Goal: Information Seeking & Learning: Learn about a topic

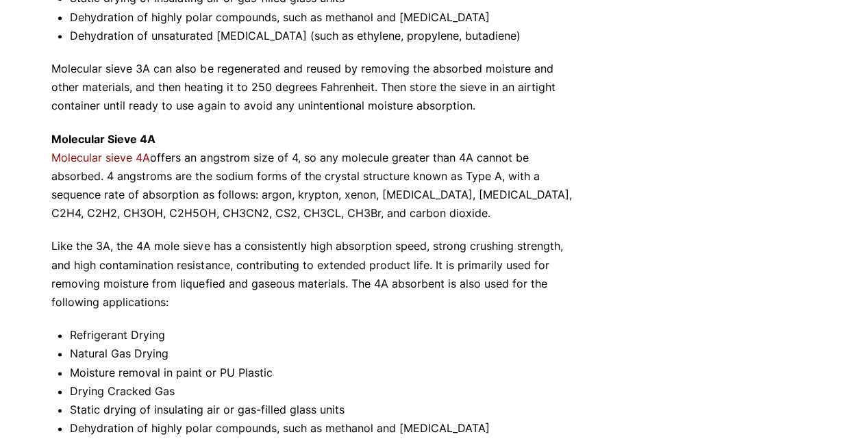
scroll to position [813, 0]
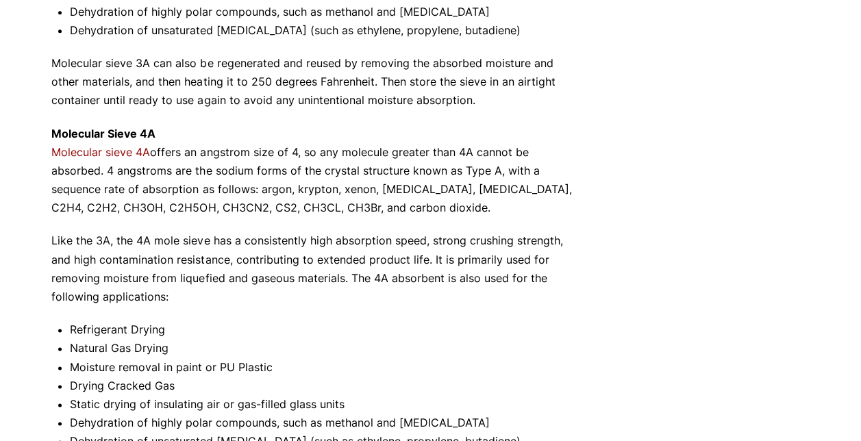
click at [319, 297] on p "Like the 3A, the 4A mole sieve has a consistently high absorption speed, strong…" at bounding box center [314, 269] width 527 height 75
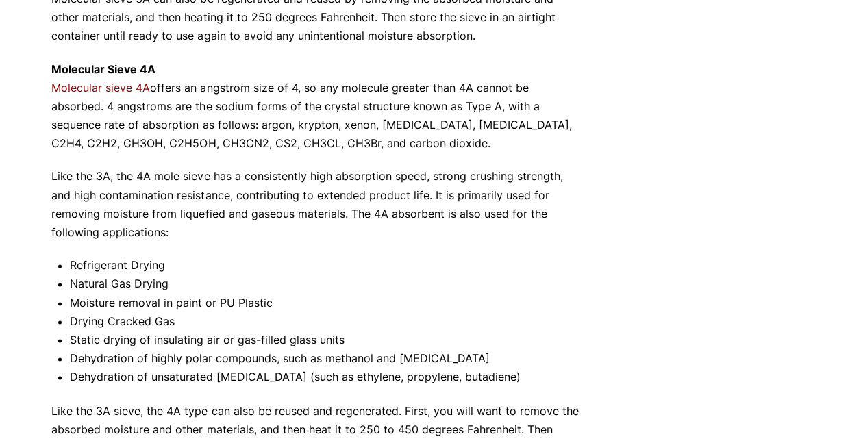
scroll to position [878, 0]
click at [251, 238] on p "Like the 3A, the 4A mole sieve has a consistently high absorption speed, strong…" at bounding box center [314, 204] width 527 height 75
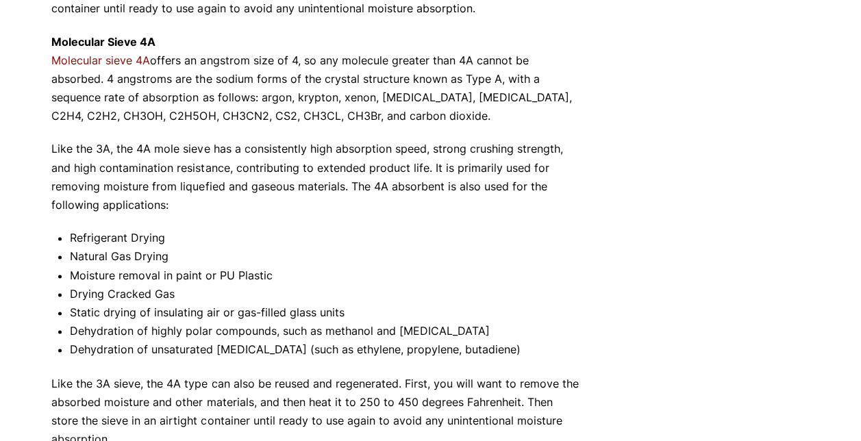
scroll to position [906, 0]
click at [288, 249] on li "Natural Gas Drying" at bounding box center [324, 256] width 509 height 19
click at [273, 272] on li "Moisture removal in paint or PU Plastic" at bounding box center [324, 275] width 509 height 19
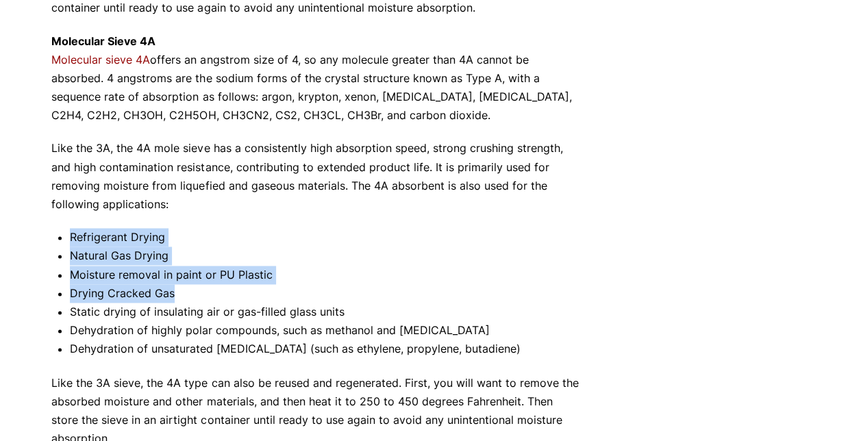
drag, startPoint x: 366, startPoint y: 300, endPoint x: 68, endPoint y: 236, distance: 304.8
click at [68, 236] on div "Not all molecular sieves are created equal, and you want to be sure to get the …" at bounding box center [314, 41] width 527 height 1479
click at [200, 234] on li "Refrigerant Drying" at bounding box center [324, 237] width 509 height 19
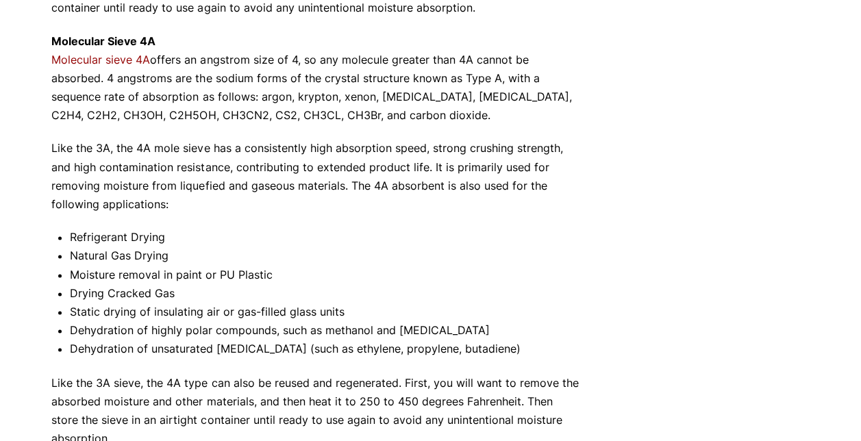
click at [255, 255] on li "Natural Gas Drying" at bounding box center [324, 256] width 509 height 19
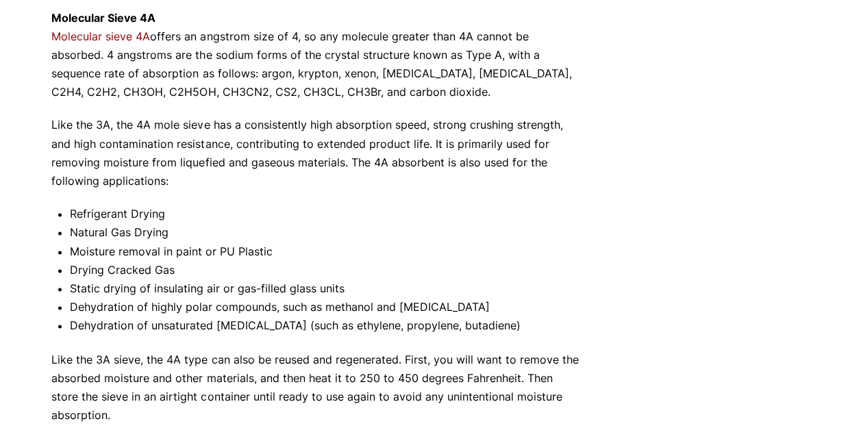
scroll to position [935, 0]
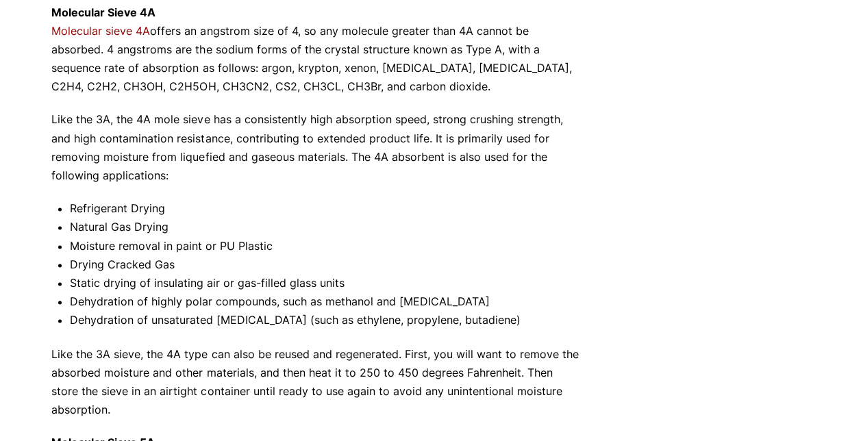
click at [465, 299] on li "Dehydration of highly polar compounds, such as methanol and [MEDICAL_DATA]" at bounding box center [324, 302] width 509 height 19
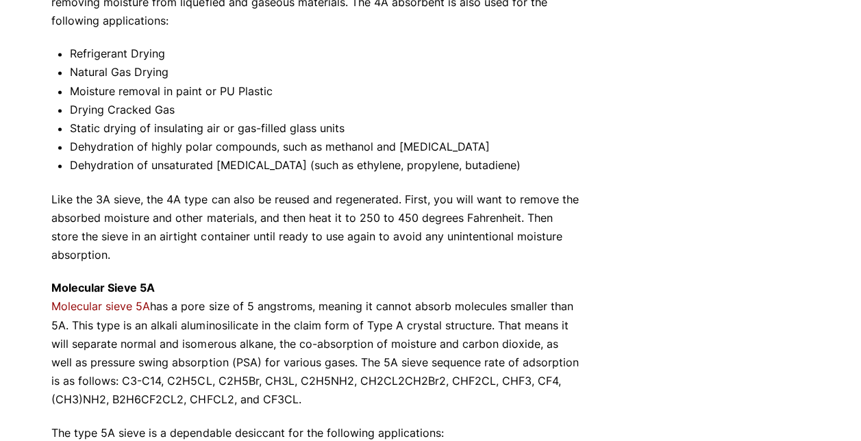
scroll to position [1093, 0]
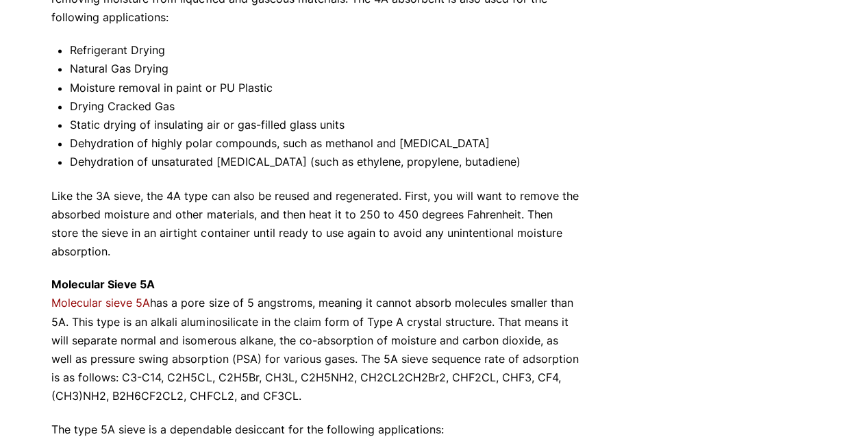
click at [143, 234] on p "Like the 3A sieve, the 4A type can also be reused and regenerated. First, you w…" at bounding box center [314, 223] width 527 height 75
click at [199, 247] on p "Like the 3A sieve, the 4A type can also be reused and regenerated. First, you w…" at bounding box center [314, 223] width 527 height 75
drag, startPoint x: 199, startPoint y: 247, endPoint x: 170, endPoint y: 248, distance: 28.8
click at [170, 248] on p "Like the 3A sieve, the 4A type can also be reused and regenerated. First, you w…" at bounding box center [314, 223] width 527 height 75
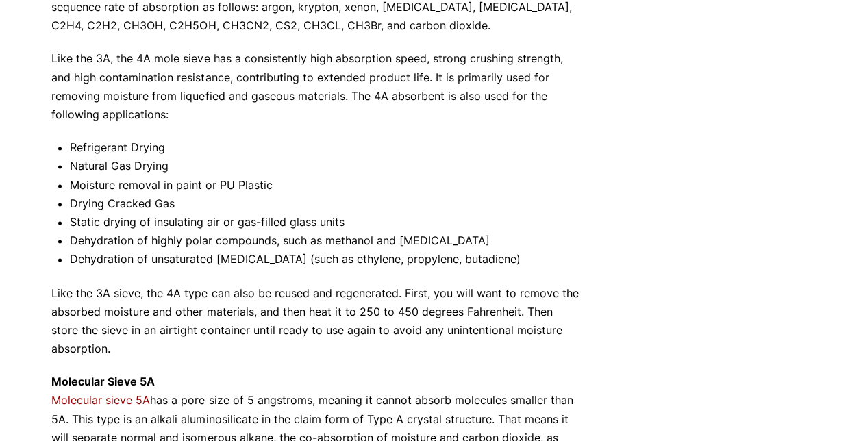
scroll to position [983, 0]
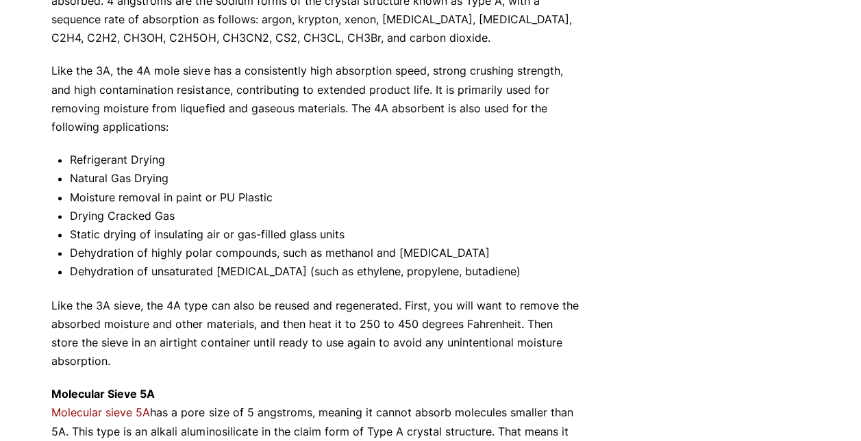
click at [343, 175] on li "Natural Gas Drying" at bounding box center [324, 178] width 509 height 19
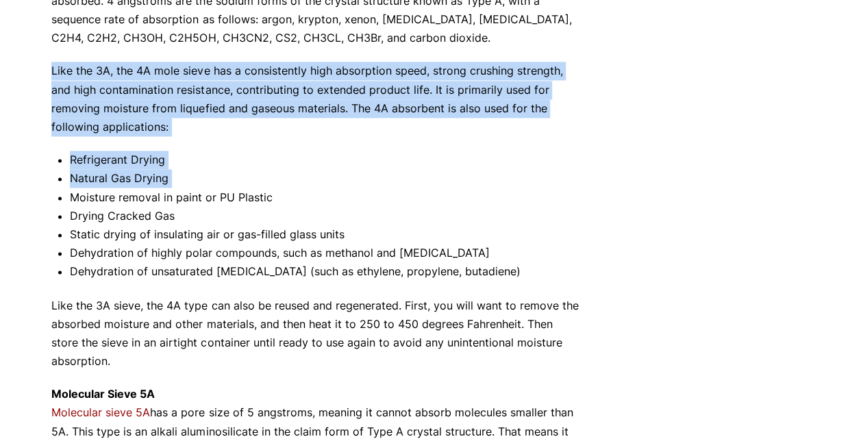
drag, startPoint x: 343, startPoint y: 175, endPoint x: 36, endPoint y: 74, distance: 323.3
click at [36, 74] on div "Our website has detected that you are using an outdated browser that will preve…" at bounding box center [430, 25] width 861 height 2017
click at [48, 89] on div "Our website has detected that you are using an outdated browser that will preve…" at bounding box center [430, 25] width 861 height 2017
drag, startPoint x: 160, startPoint y: 137, endPoint x: 38, endPoint y: 69, distance: 139.6
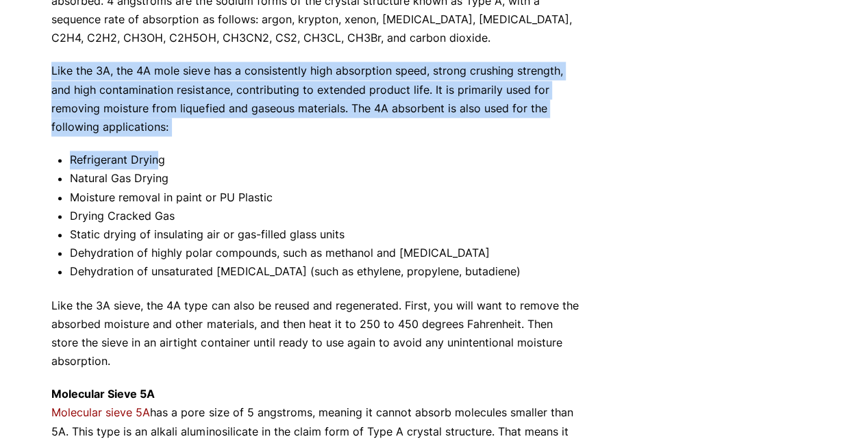
click at [38, 69] on div "Our website has detected that you are using an outdated browser that will preve…" at bounding box center [430, 25] width 861 height 2017
click at [206, 127] on p "Like the 3A, the 4A mole sieve has a consistently high absorption speed, strong…" at bounding box center [314, 99] width 527 height 75
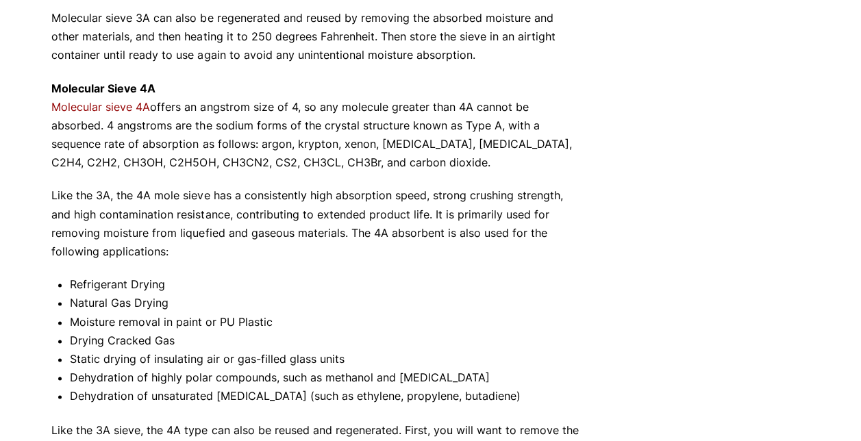
scroll to position [858, 0]
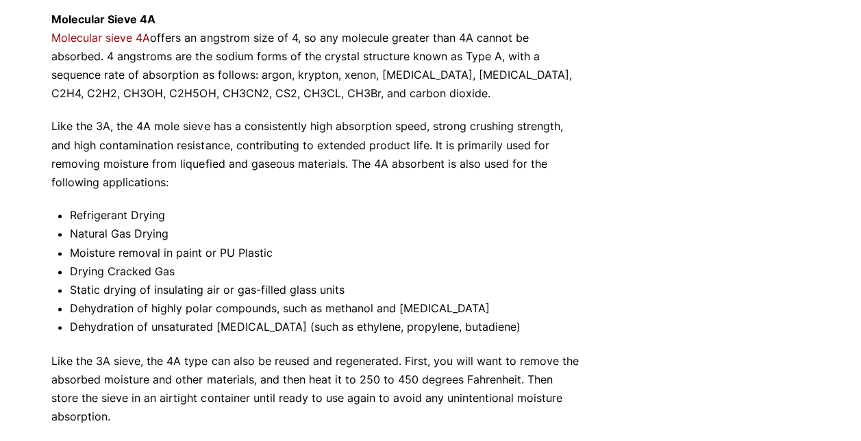
click at [465, 269] on li "Drying Cracked Gas" at bounding box center [324, 271] width 509 height 19
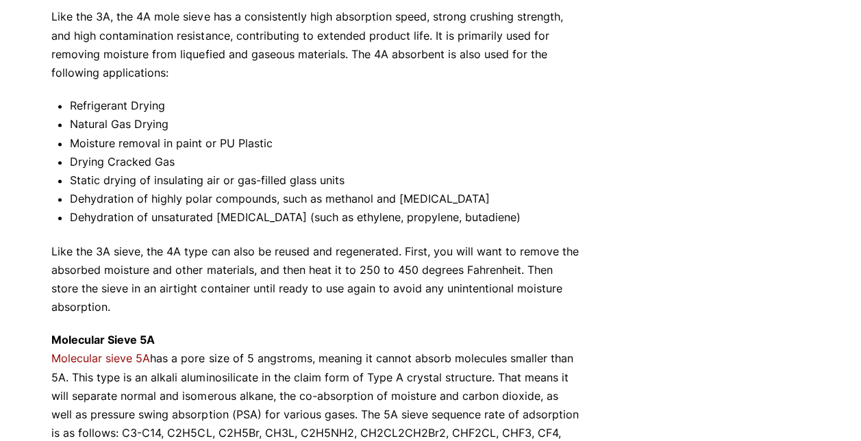
scroll to position [1039, 0]
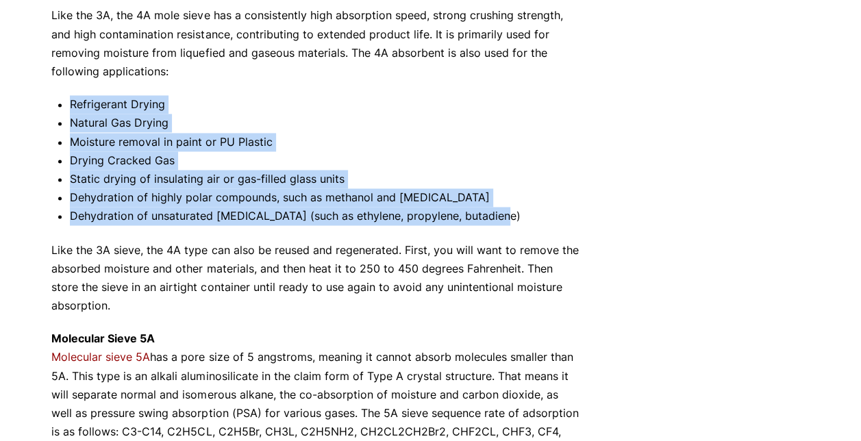
drag, startPoint x: 506, startPoint y: 214, endPoint x: 68, endPoint y: 108, distance: 450.5
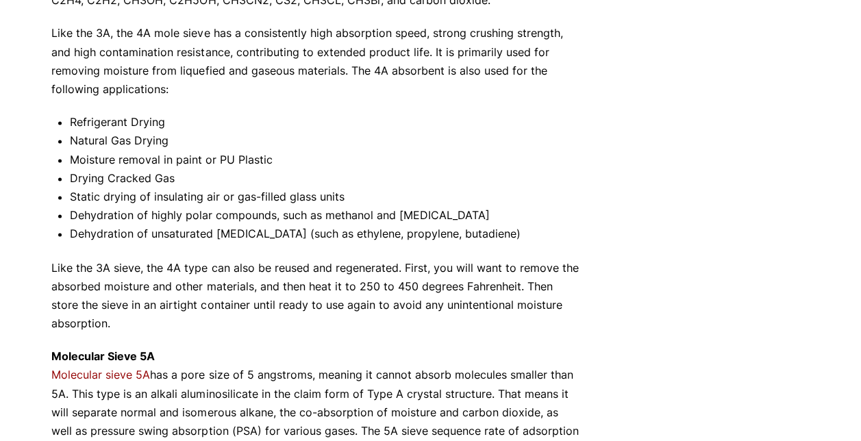
scroll to position [1020, 0]
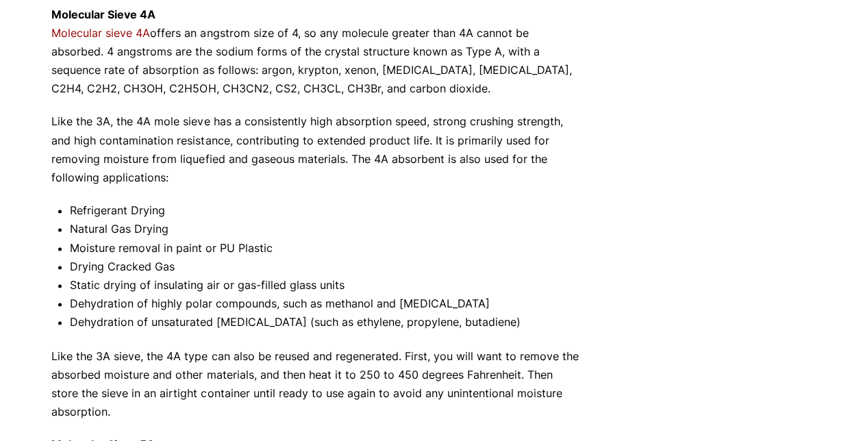
scroll to position [933, 0]
click at [519, 241] on li "Moisture removal in paint or PU Plastic" at bounding box center [324, 247] width 509 height 19
drag, startPoint x: 519, startPoint y: 241, endPoint x: 404, endPoint y: 243, distance: 115.8
click at [404, 243] on li "Moisture removal in paint or PU Plastic" at bounding box center [324, 247] width 509 height 19
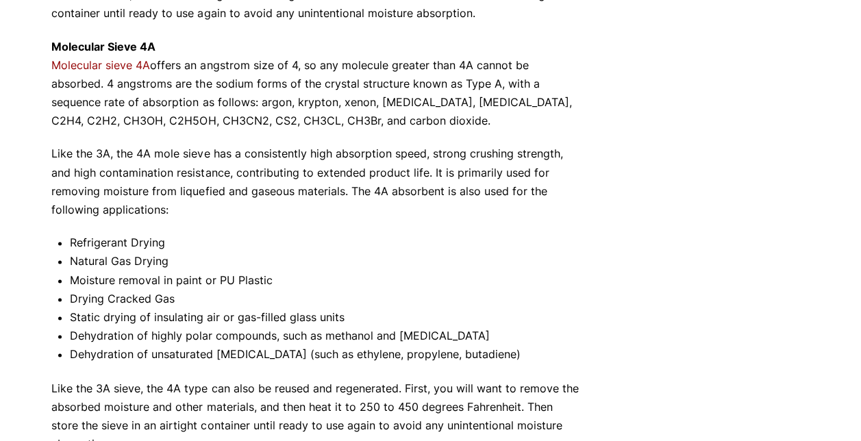
scroll to position [902, 0]
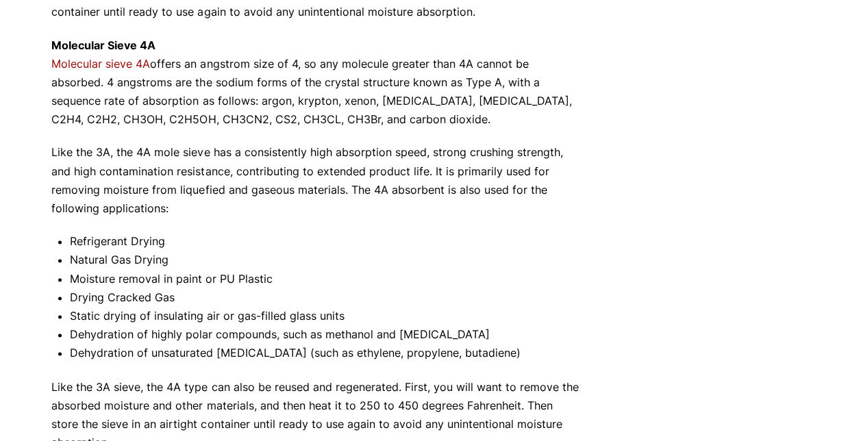
click at [473, 241] on li "Refrigerant Drying" at bounding box center [324, 241] width 509 height 19
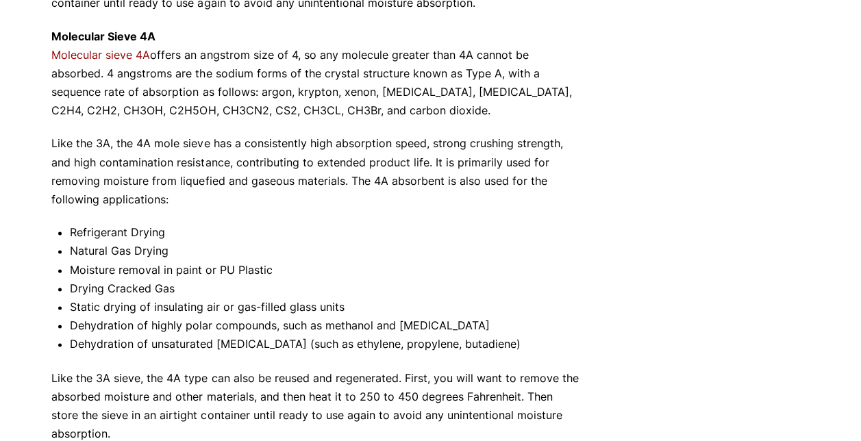
scroll to position [911, 0]
click at [471, 249] on li "Natural Gas Drying" at bounding box center [324, 250] width 509 height 19
drag, startPoint x: 471, startPoint y: 249, endPoint x: 411, endPoint y: 249, distance: 60.3
click at [411, 249] on li "Natural Gas Drying" at bounding box center [324, 250] width 509 height 19
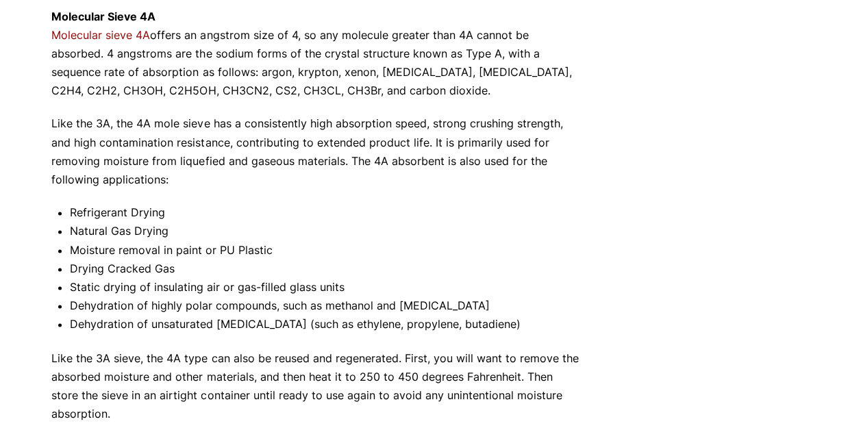
scroll to position [931, 0]
click at [484, 322] on li "Dehydration of unsaturated [MEDICAL_DATA] (such as ethylene, propylene, butadie…" at bounding box center [324, 324] width 509 height 19
click at [527, 318] on li "Dehydration of unsaturated [MEDICAL_DATA] (such as ethylene, propylene, butadie…" at bounding box center [324, 324] width 509 height 19
click at [527, 319] on li "Dehydration of unsaturated [MEDICAL_DATA] (such as ethylene, propylene, butadie…" at bounding box center [324, 324] width 509 height 19
click at [545, 358] on p "Like the 3A sieve, the 4A type can also be reused and regenerated. First, you w…" at bounding box center [314, 386] width 527 height 75
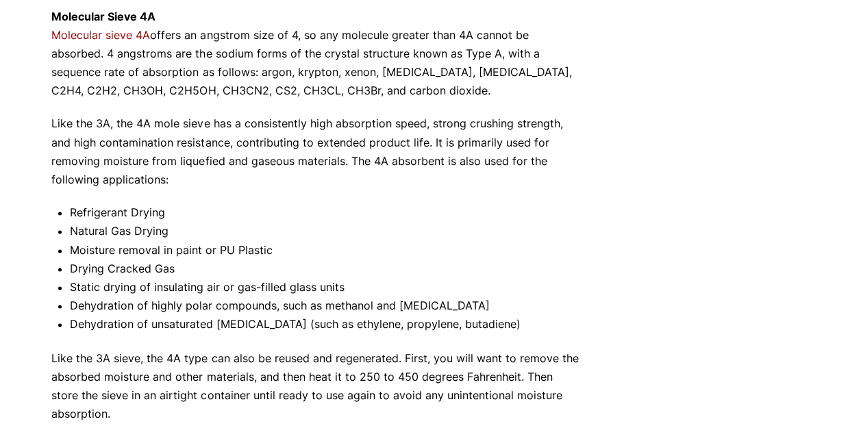
click at [358, 370] on p "Like the 3A sieve, the 4A type can also be reused and regenerated. First, you w…" at bounding box center [314, 386] width 527 height 75
click at [365, 295] on li "Static drying of insulating air or gas-filled glass units" at bounding box center [324, 287] width 509 height 19
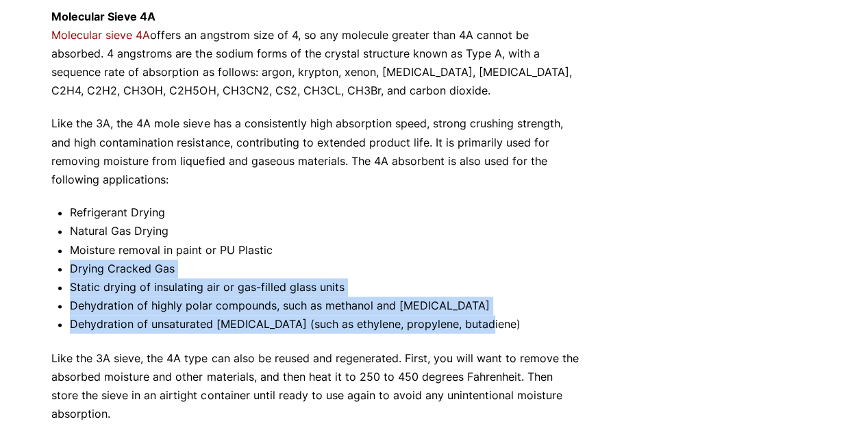
drag, startPoint x: 484, startPoint y: 317, endPoint x: 286, endPoint y: 245, distance: 210.7
click at [286, 245] on ul "Refrigerant Drying Natural Gas Drying Moisture removal in paint or PU Plastic D…" at bounding box center [324, 269] width 509 height 130
drag, startPoint x: 286, startPoint y: 245, endPoint x: 502, endPoint y: 291, distance: 220.1
click at [502, 291] on li "Static drying of insulating air or gas-filled glass units" at bounding box center [324, 287] width 509 height 19
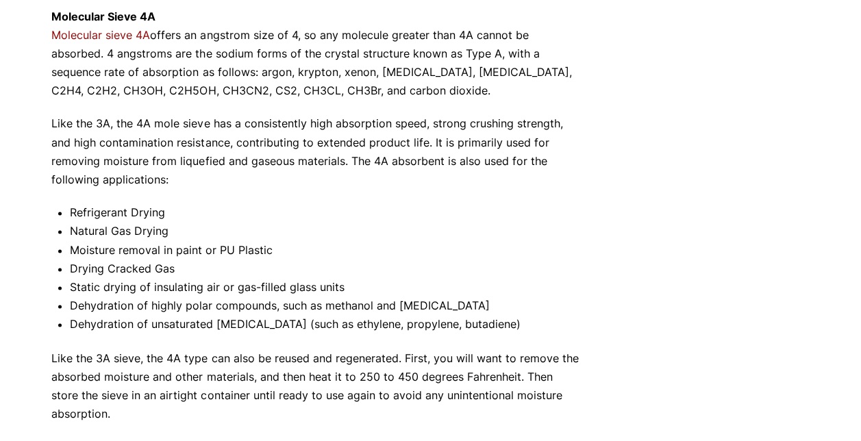
click at [511, 352] on p "Like the 3A sieve, the 4A type can also be reused and regenerated. First, you w…" at bounding box center [314, 386] width 527 height 75
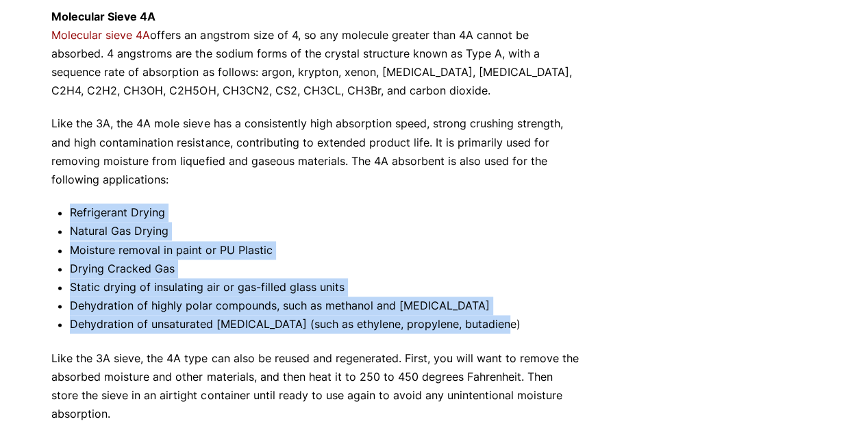
drag, startPoint x: 513, startPoint y: 321, endPoint x: 56, endPoint y: 213, distance: 470.2
click at [56, 213] on div "Not all molecular sieves are created equal, and you want to be sure to get the …" at bounding box center [314, 16] width 527 height 1479
click at [50, 210] on div "Our website has detected that you are using an outdated browser that will preve…" at bounding box center [430, 77] width 861 height 2017
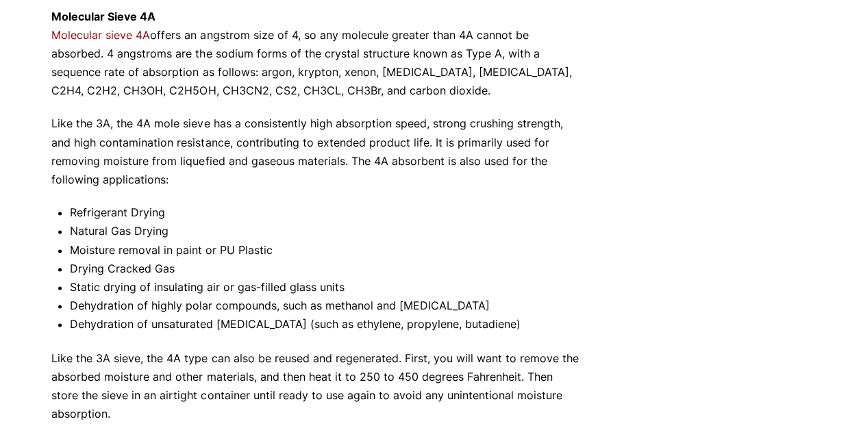
click at [50, 210] on div "Our website has detected that you are using an outdated browser that will preve…" at bounding box center [430, 77] width 861 height 2017
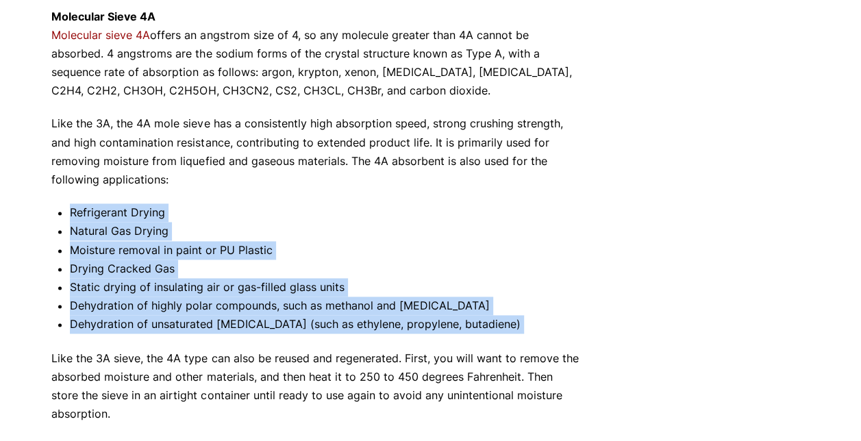
drag, startPoint x: 50, startPoint y: 210, endPoint x: 519, endPoint y: 331, distance: 484.8
click at [519, 331] on div "Our website has detected that you are using an outdated browser that will preve…" at bounding box center [430, 77] width 861 height 2017
click at [519, 331] on li "Dehydration of unsaturated [MEDICAL_DATA] (such as ethylene, propylene, butadie…" at bounding box center [324, 324] width 509 height 19
drag, startPoint x: 519, startPoint y: 331, endPoint x: 509, endPoint y: 332, distance: 10.3
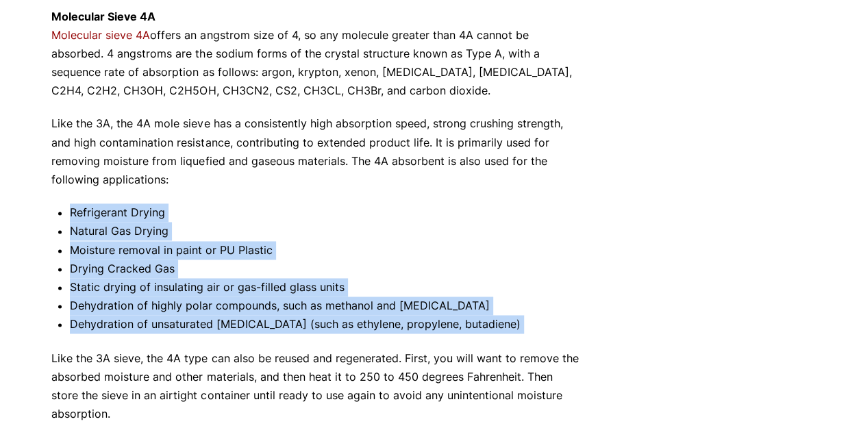
click at [509, 332] on li "Dehydration of unsaturated [MEDICAL_DATA] (such as ethylene, propylene, butadie…" at bounding box center [324, 324] width 509 height 19
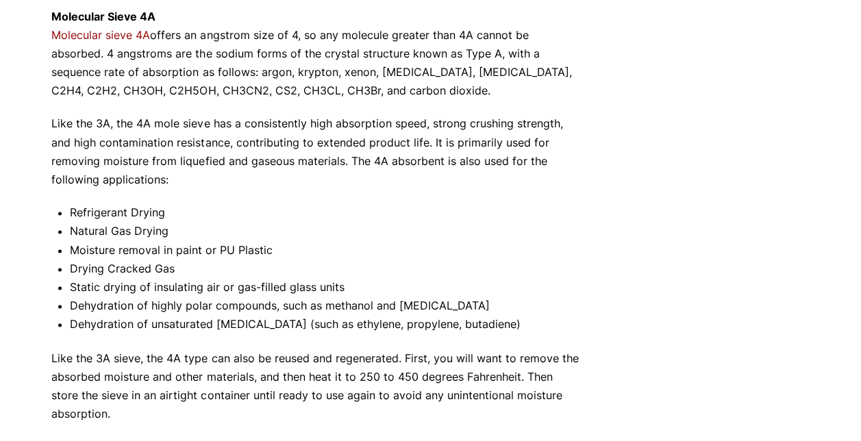
click at [471, 357] on p "Like the 3A sieve, the 4A type can also be reused and regenerated. First, you w…" at bounding box center [314, 386] width 527 height 75
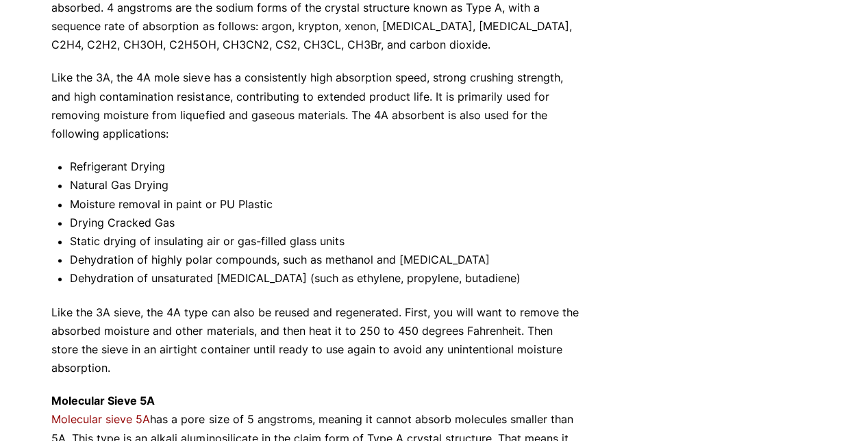
scroll to position [977, 0]
